Goal: Navigation & Orientation: Understand site structure

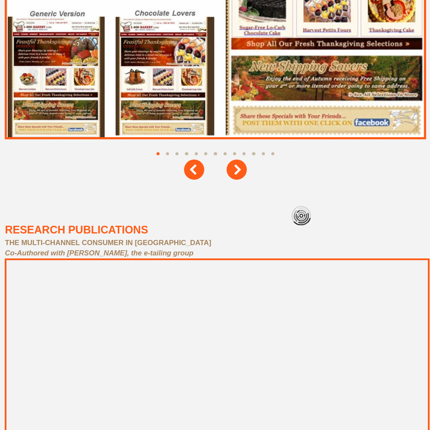
scroll to position [3871, 0]
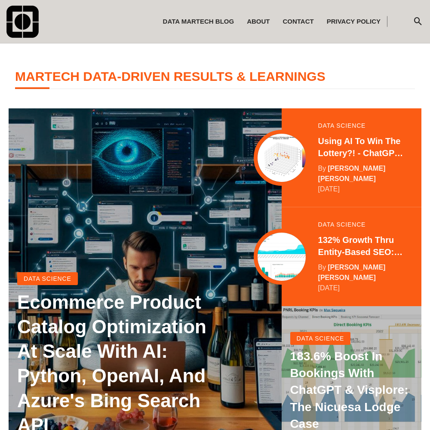
scroll to position [170, 0]
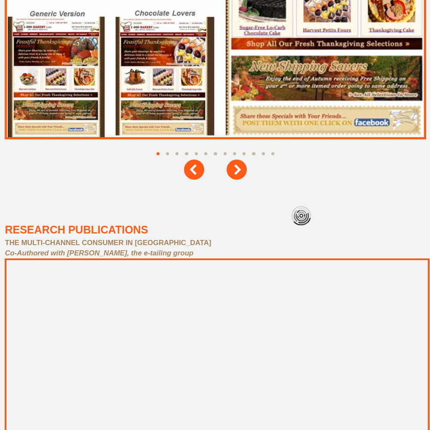
scroll to position [3871, 0]
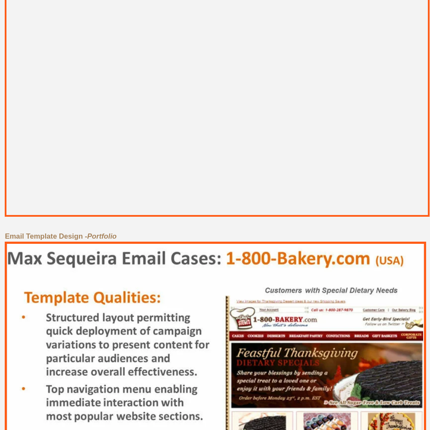
scroll to position [3871, 0]
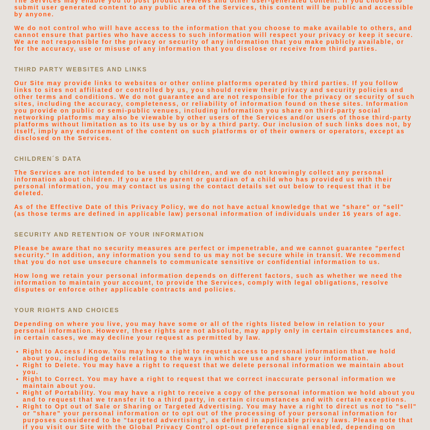
scroll to position [1828, 0]
